Goal: Task Accomplishment & Management: Manage account settings

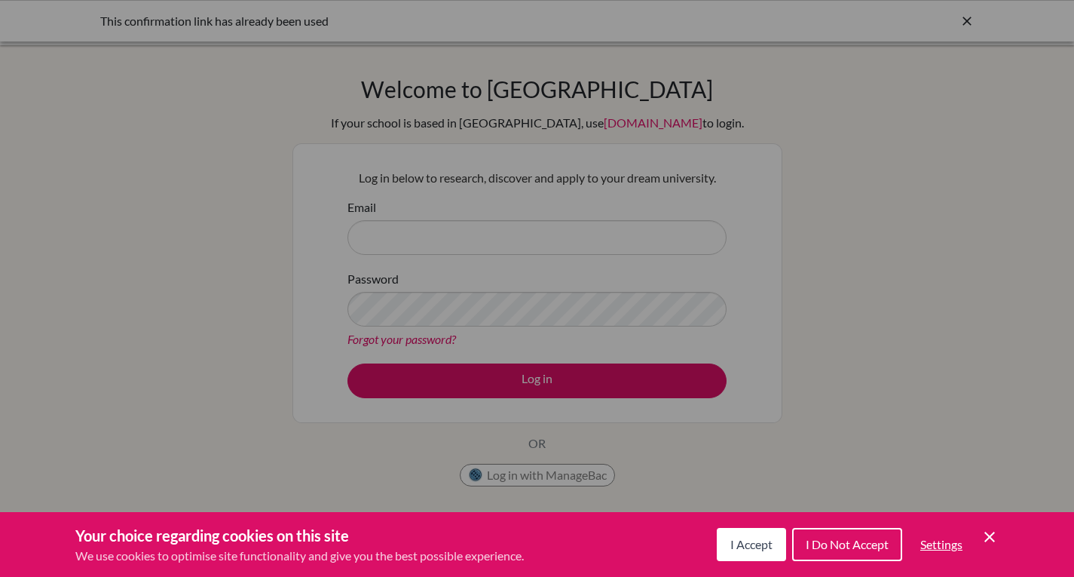
click at [977, 539] on div "I Accept I Do Not Accept Settings Cookie Control Close Icon" at bounding box center [858, 544] width 282 height 39
click at [984, 546] on div "I Accept I Do Not Accept Settings Cookie Control Close Icon" at bounding box center [858, 544] width 282 height 39
click at [989, 538] on icon "Cookie Control Close Icon" at bounding box center [990, 537] width 18 height 18
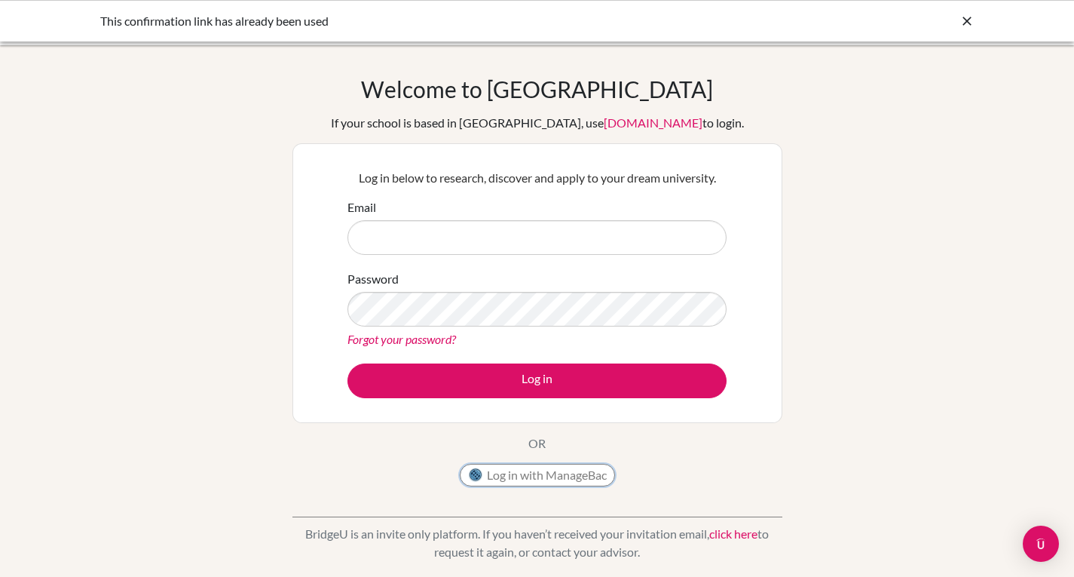
click at [522, 479] on button "Log in with ManageBac" at bounding box center [537, 475] width 155 height 23
type input "[EMAIL_ADDRESS][DOMAIN_NAME]"
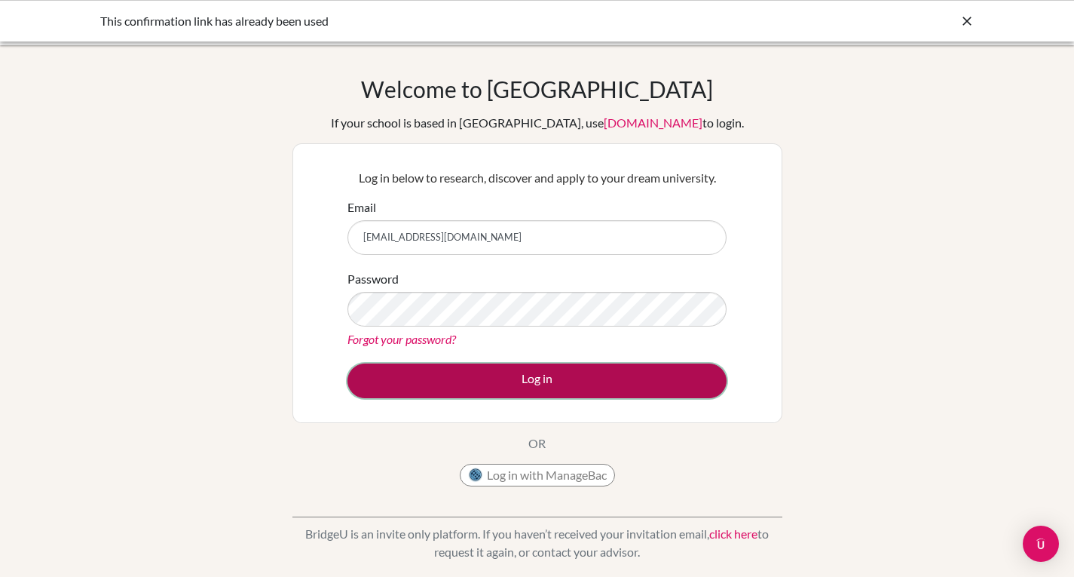
click at [533, 375] on button "Log in" at bounding box center [536, 380] width 379 height 35
